Goal: Transaction & Acquisition: Purchase product/service

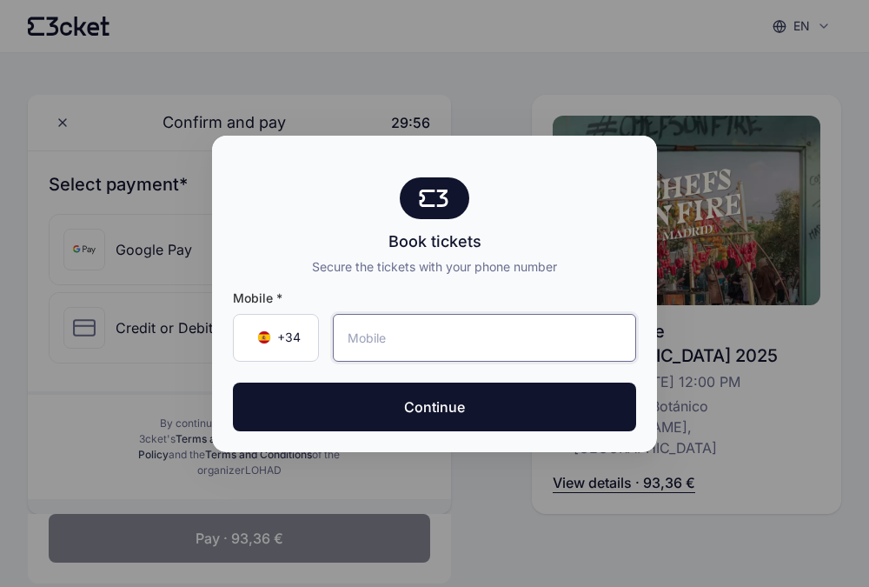
click at [437, 343] on input "tel" at bounding box center [484, 338] width 303 height 48
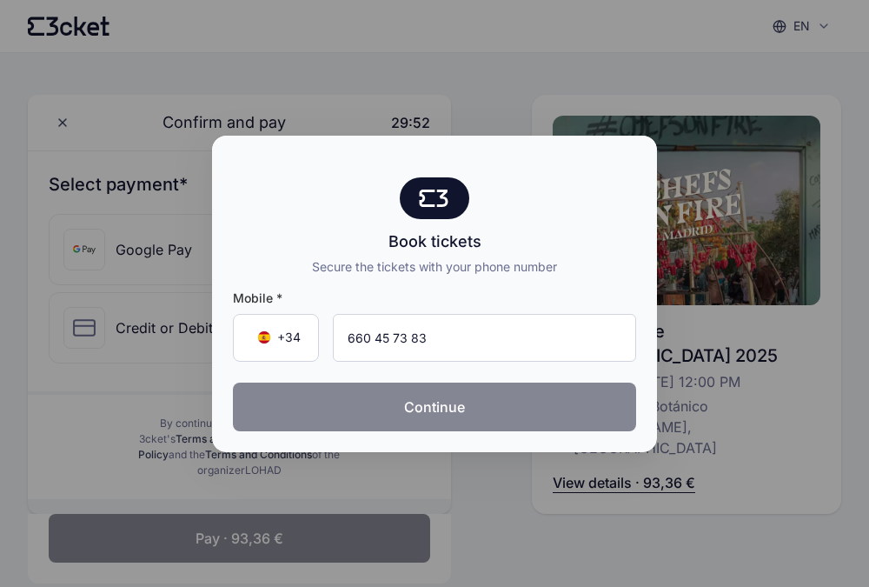
type input "660 45 73 83"
click at [460, 408] on button "Continue" at bounding box center [434, 407] width 403 height 49
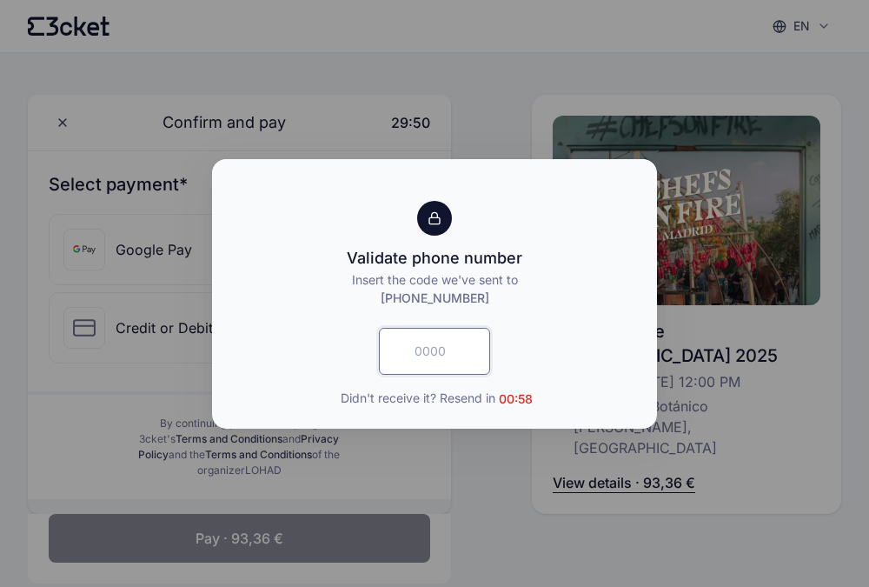
click at [425, 350] on input "text" at bounding box center [434, 351] width 111 height 47
click at [446, 353] on input "text" at bounding box center [434, 351] width 111 height 47
click at [437, 349] on input "text" at bounding box center [434, 351] width 111 height 47
type input "5883"
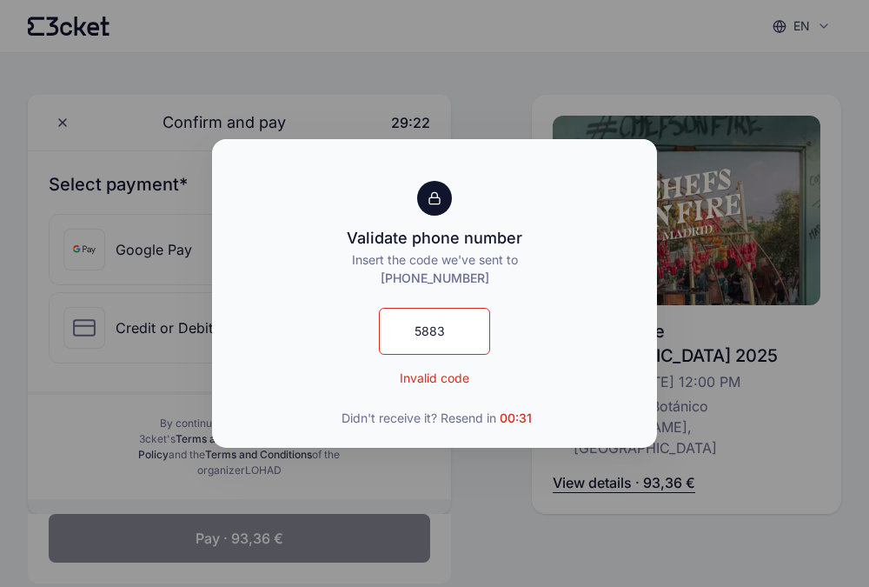
click at [436, 381] on p "Invalid code" at bounding box center [435, 378] width 70 height 18
click at [543, 488] on div at bounding box center [434, 293] width 869 height 587
click at [397, 420] on span "Didn't receive it? Resend in 00:29" at bounding box center [436, 417] width 193 height 19
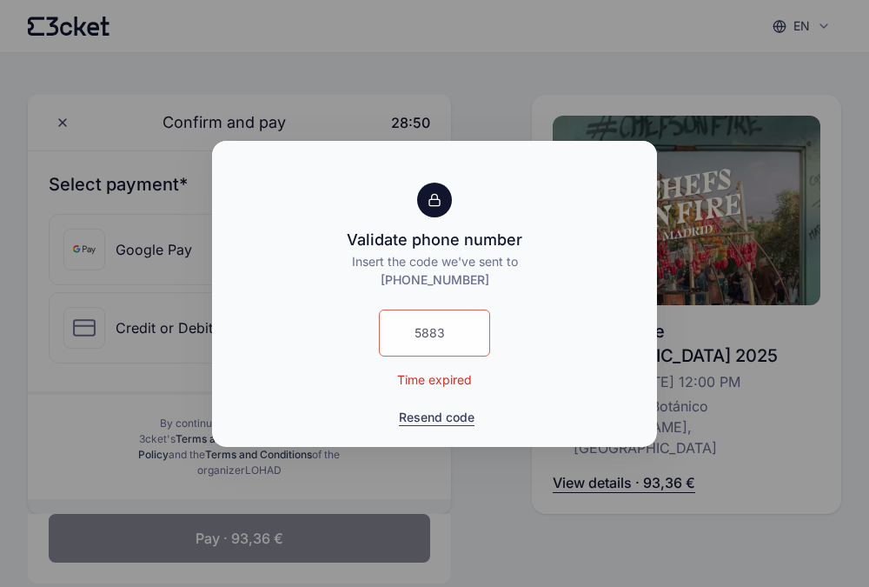
click at [443, 416] on button "Resend code" at bounding box center [437, 417] width 76 height 17
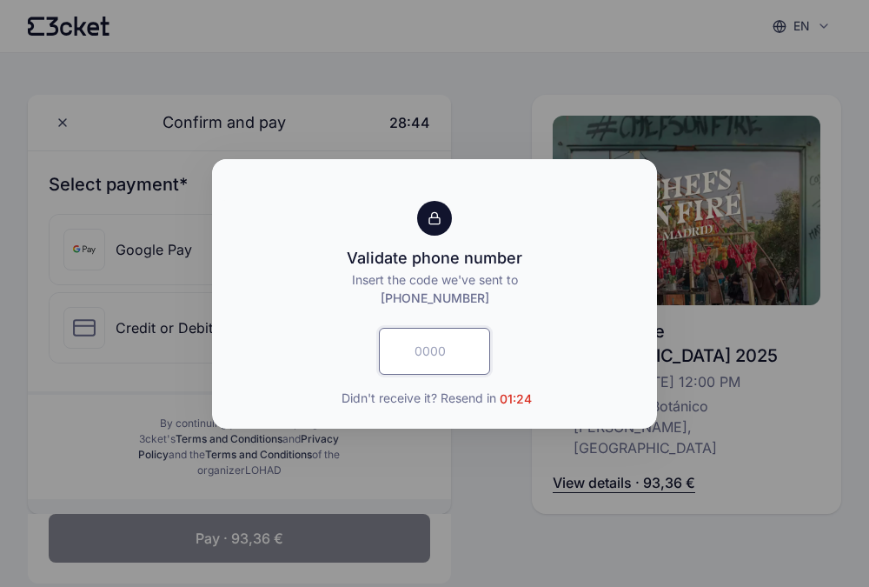
click at [429, 346] on input "text" at bounding box center [434, 351] width 111 height 47
type input "4894"
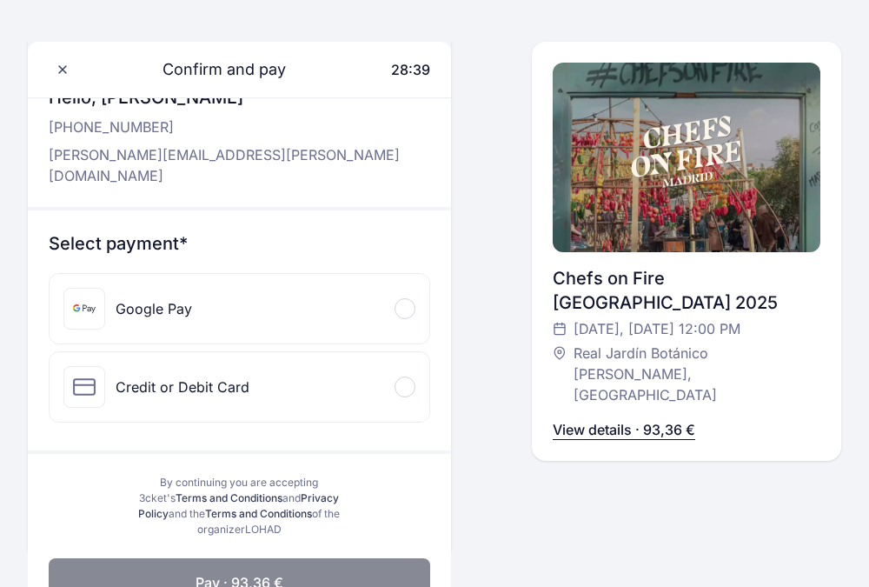
scroll to position [90, 0]
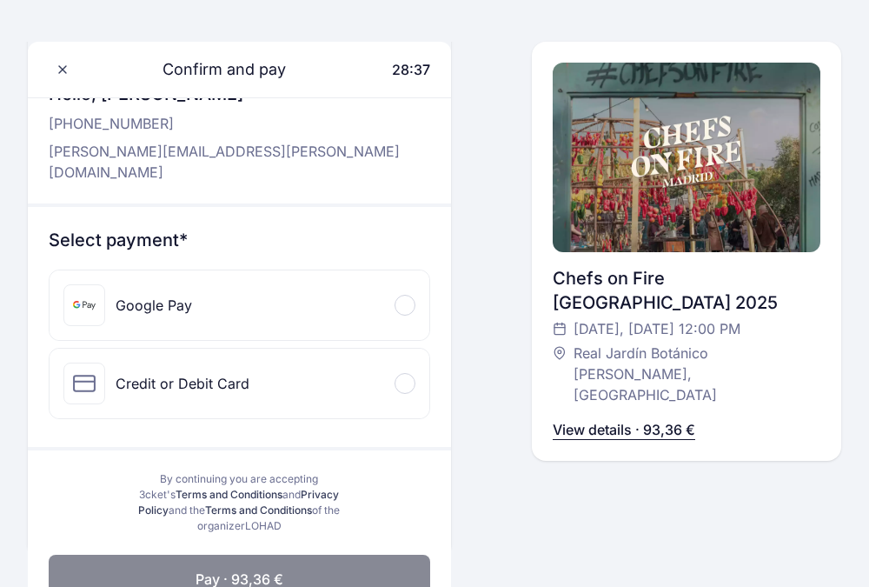
click at [391, 363] on div "Credit or Debit Card" at bounding box center [240, 384] width 380 height 70
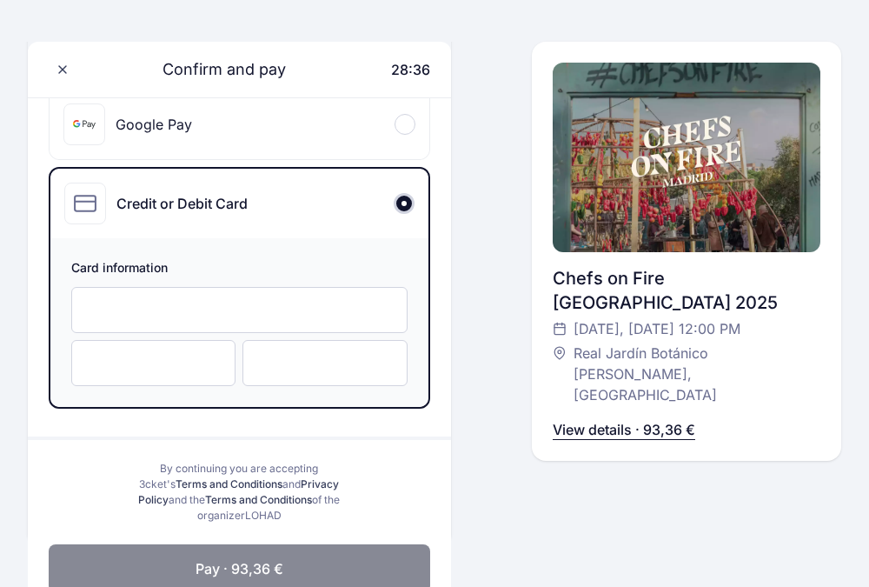
scroll to position [289, 0]
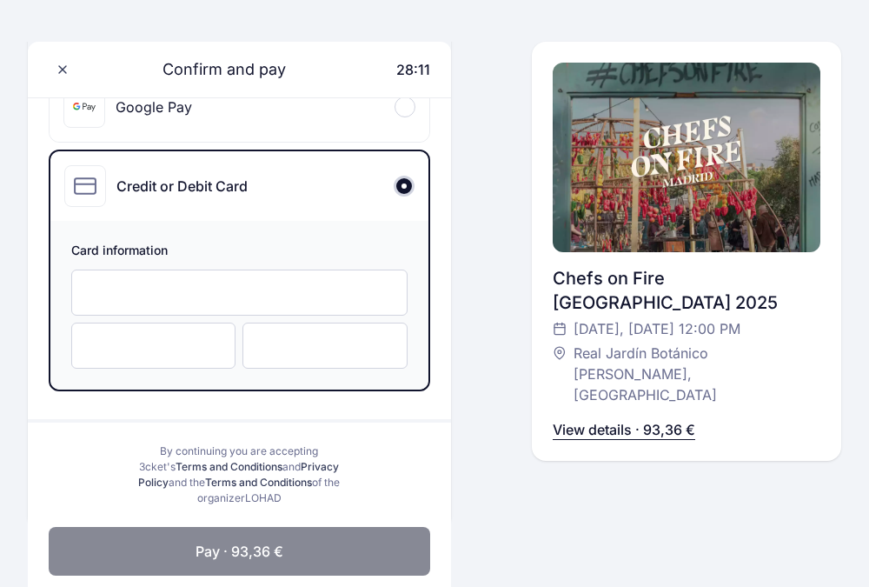
click at [237, 541] on span "Pay · 93,36 €" at bounding box center [240, 551] width 88 height 21
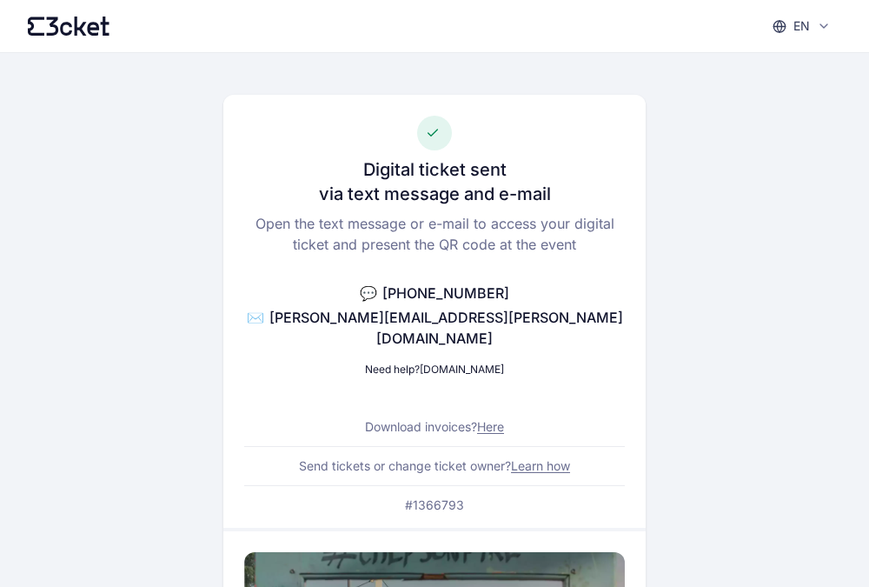
click at [605, 369] on div "Digital ticket sent via text message and e-mail Open the text message or e-mail…" at bounding box center [434, 311] width 423 height 433
click at [542, 458] on link "Learn how" at bounding box center [540, 465] width 59 height 15
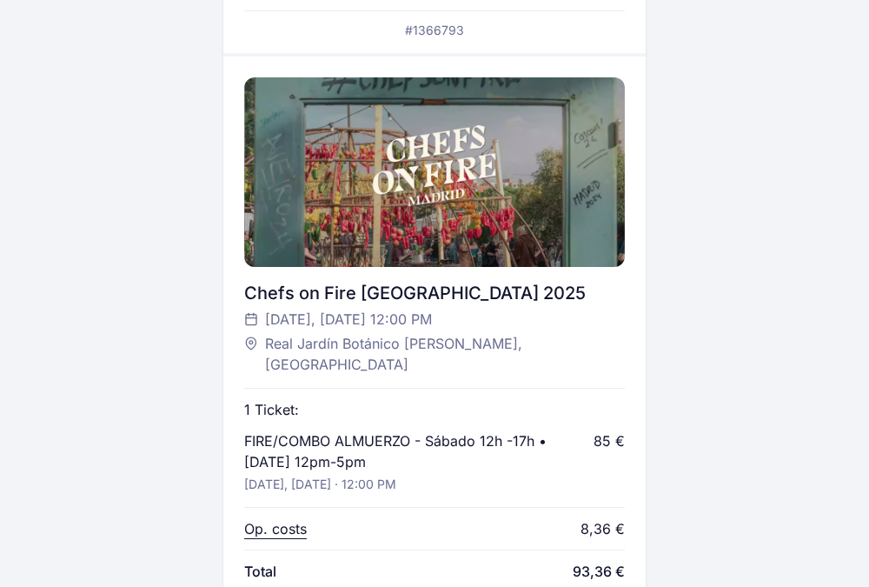
scroll to position [909, 0]
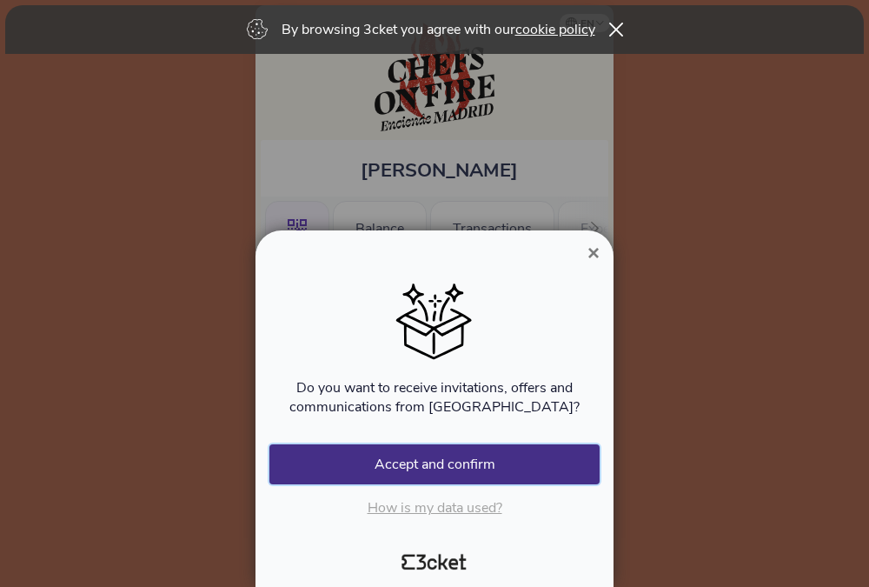
click at [429, 469] on button "Accept and confirm" at bounding box center [434, 464] width 330 height 40
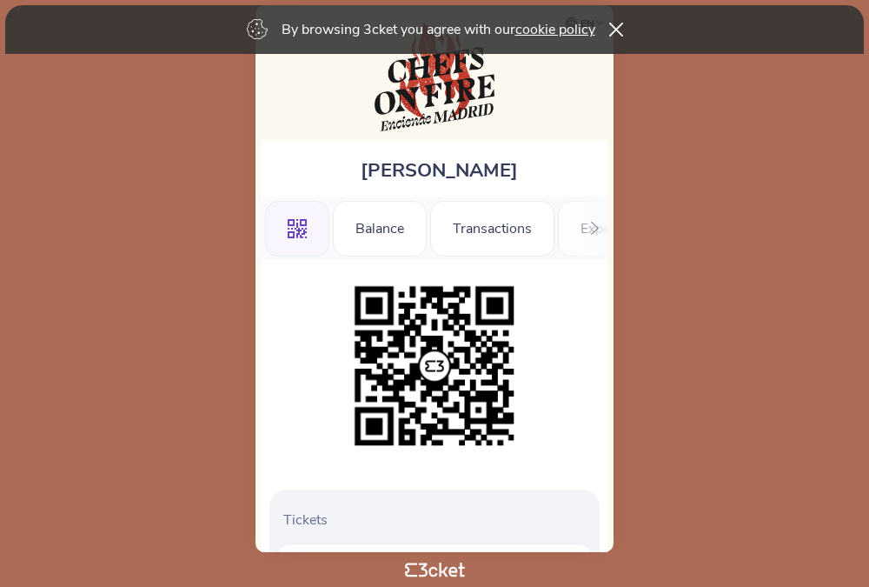
click at [622, 38] on div "By browsing 3cket you agree with our cookie policy" at bounding box center [434, 29] width 859 height 49
click at [617, 31] on icon at bounding box center [616, 30] width 14 height 14
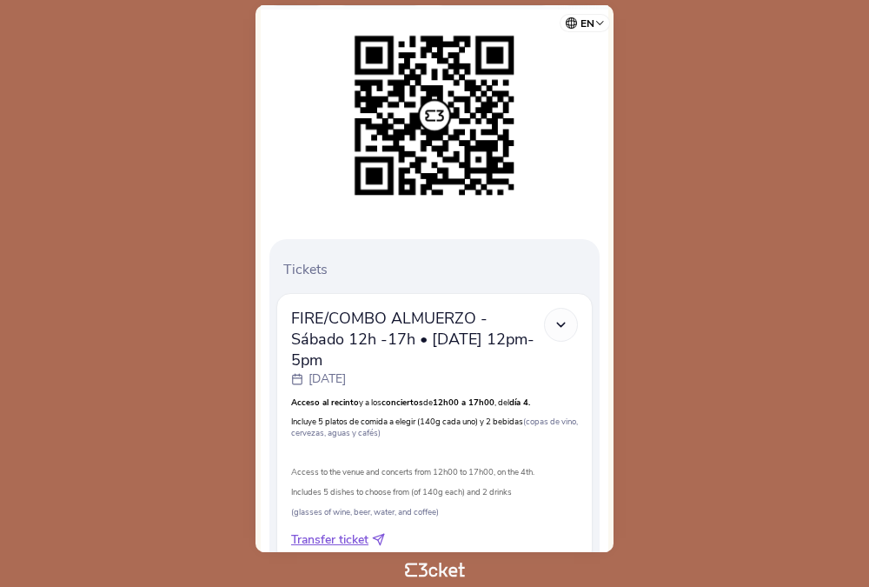
scroll to position [356, 0]
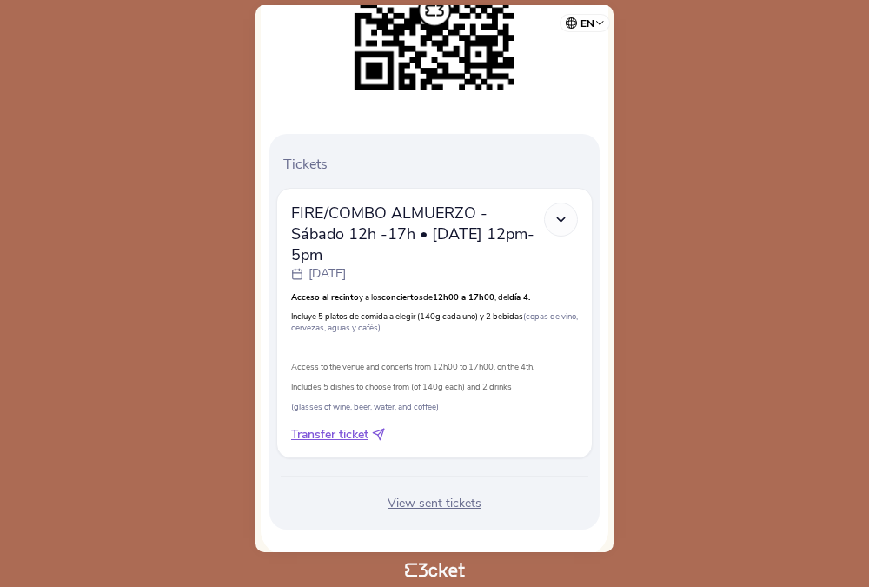
click at [347, 426] on span "Transfer ticket" at bounding box center [329, 434] width 77 height 17
select select "34"
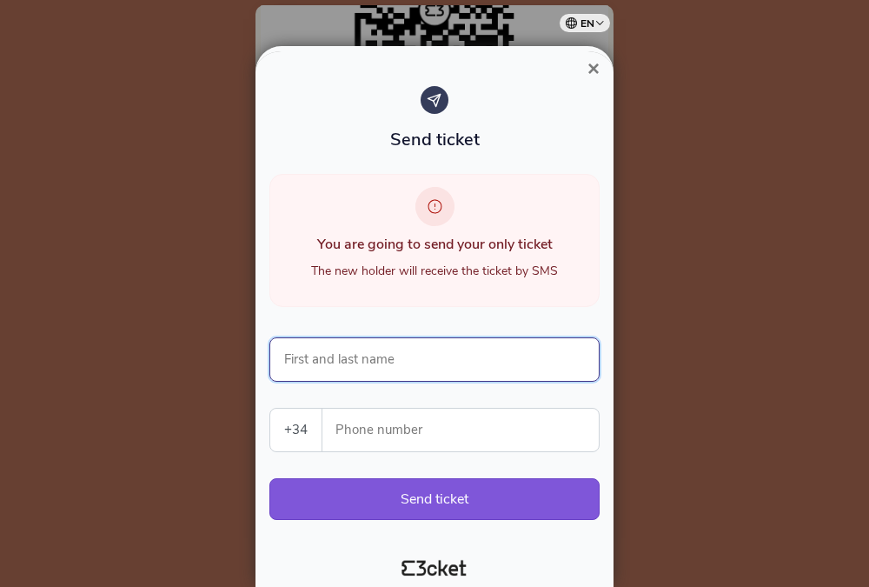
click at [383, 362] on input "First and last name" at bounding box center [434, 359] width 330 height 44
type input "[PERSON_NAME]"
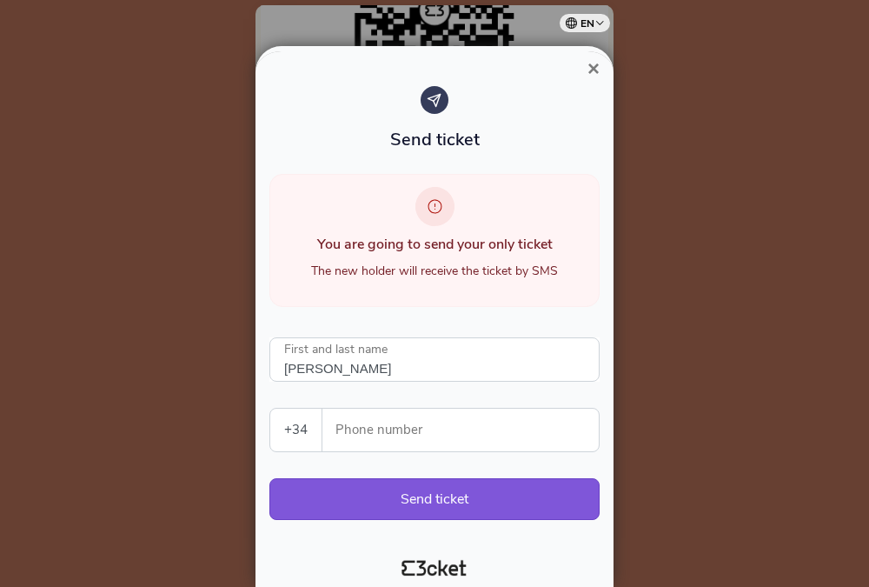
click at [381, 429] on input "Phone number" at bounding box center [467, 430] width 263 height 43
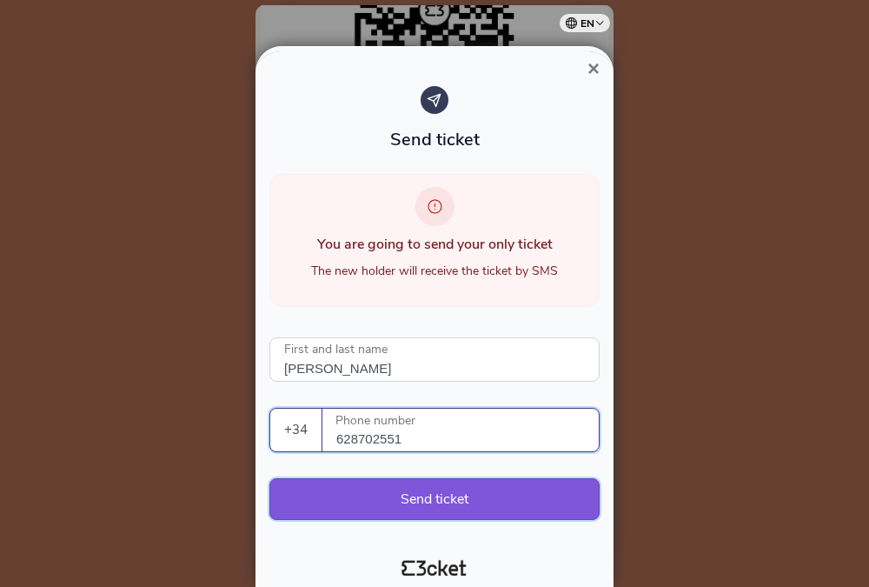
type input "628702551"
click at [421, 496] on button "Send ticket" at bounding box center [434, 499] width 330 height 42
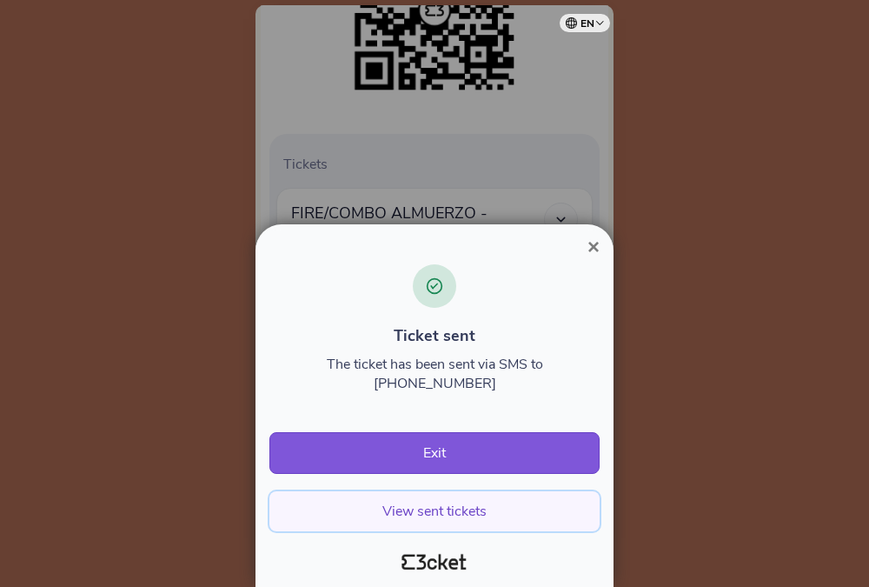
click at [465, 506] on button "View sent tickets" at bounding box center [434, 511] width 330 height 40
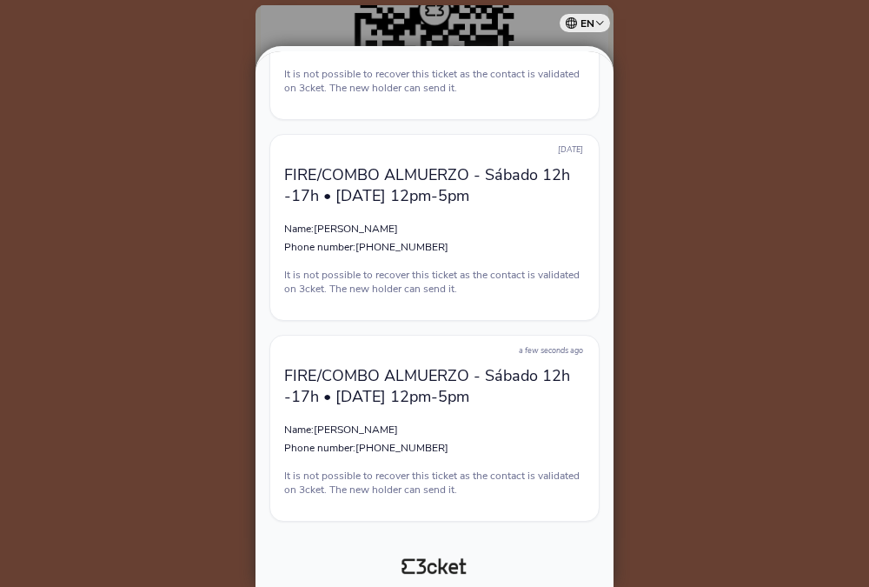
scroll to position [636, 0]
